Goal: Find specific page/section: Find specific page/section

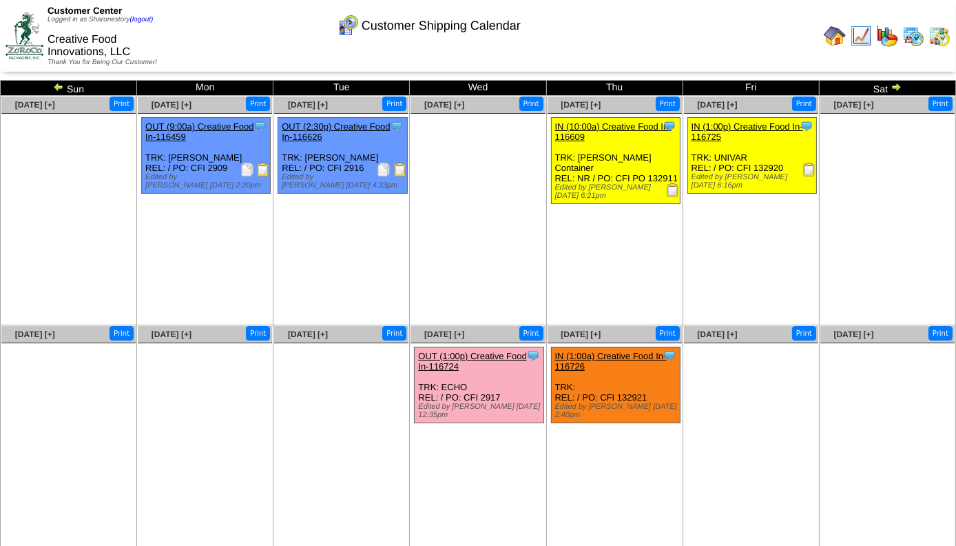
click at [913, 34] on img at bounding box center [913, 36] width 22 height 22
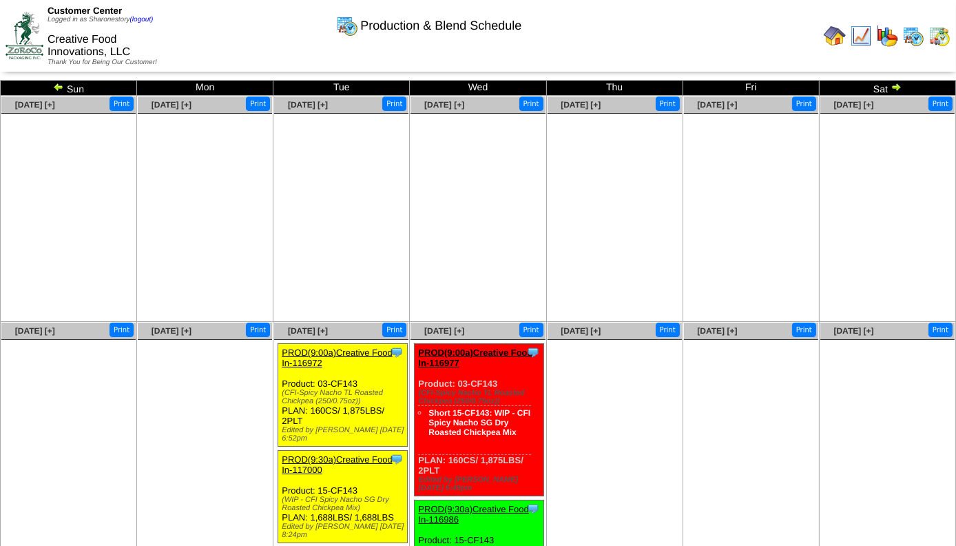
click at [896, 89] on img at bounding box center [896, 86] width 11 height 11
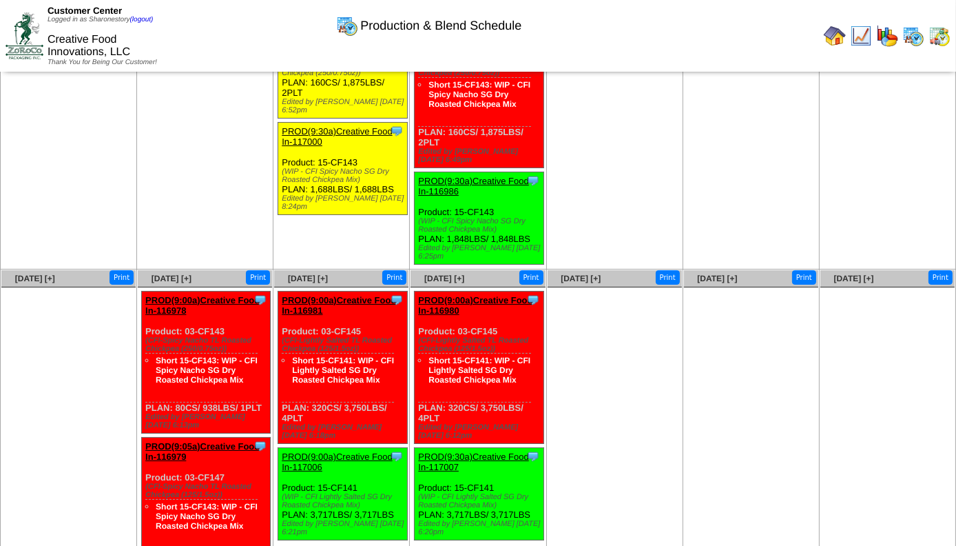
scroll to position [236, 0]
